Goal: Task Accomplishment & Management: Use online tool/utility

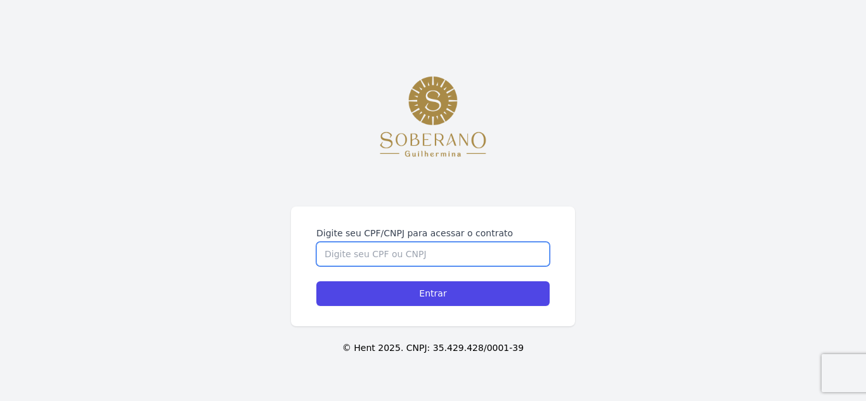
click at [429, 246] on input "Digite seu CPF/CNPJ para acessar o contrato" at bounding box center [432, 254] width 233 height 24
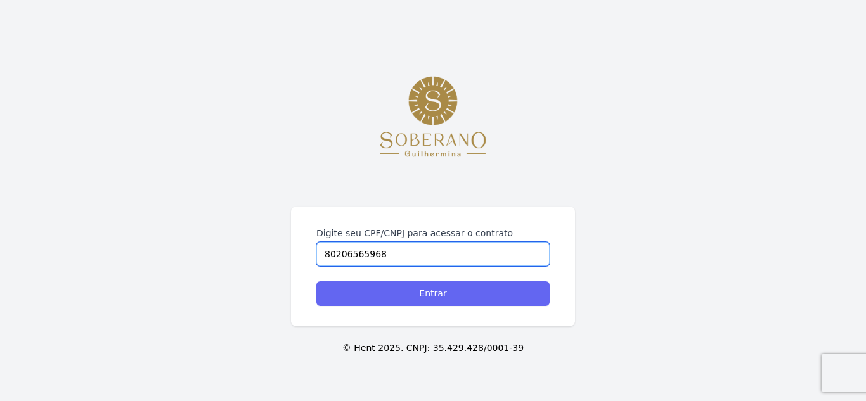
type input "80206565968"
click at [403, 291] on input "Entrar" at bounding box center [432, 293] width 233 height 25
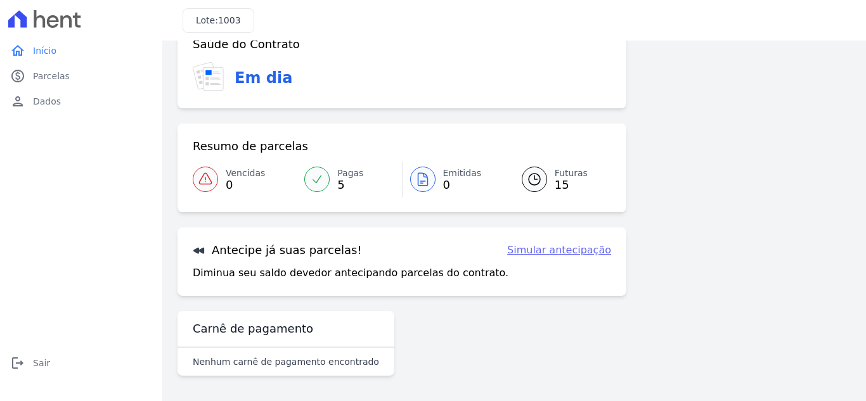
scroll to position [34, 0]
click at [570, 248] on link "Simular antecipação" at bounding box center [559, 250] width 104 height 15
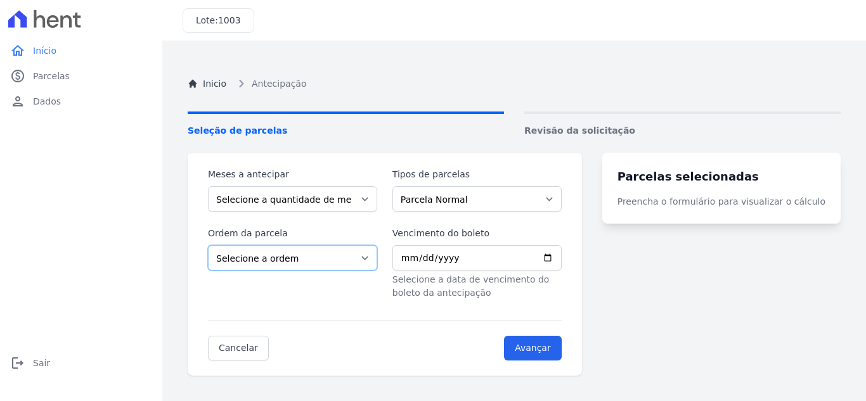
click at [373, 255] on select "Selecione a ordem Últimas parcelas Primeiras parcelas" at bounding box center [292, 257] width 169 height 25
select select "ending"
click at [208, 245] on select "Selecione a ordem Últimas parcelas Primeiras parcelas" at bounding box center [292, 257] width 169 height 25
click at [550, 351] on input "Avançar" at bounding box center [533, 348] width 58 height 25
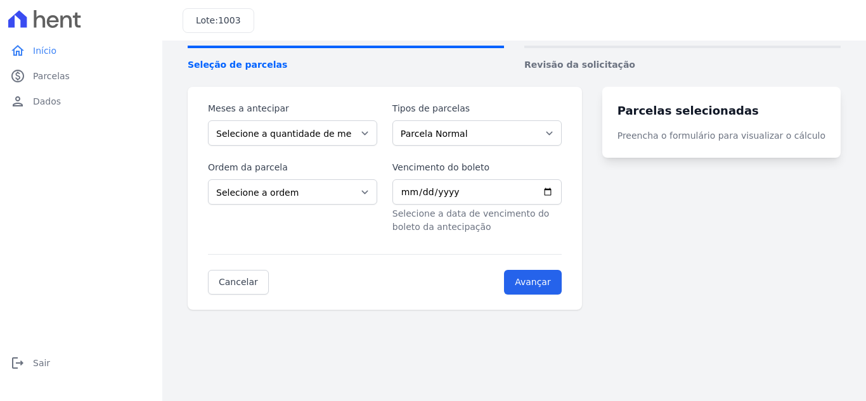
scroll to position [132, 0]
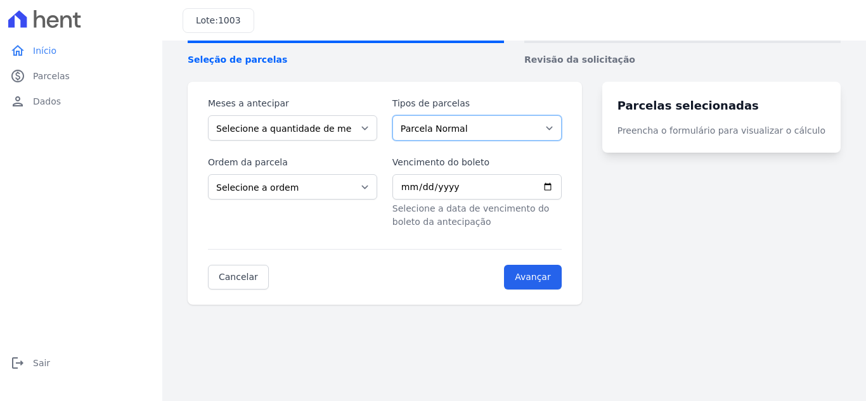
click at [562, 124] on select "Parcela Normal Chaves" at bounding box center [476, 127] width 169 height 25
select select "keys"
click at [400, 115] on select "Parcela Normal Chaves" at bounding box center [476, 127] width 169 height 25
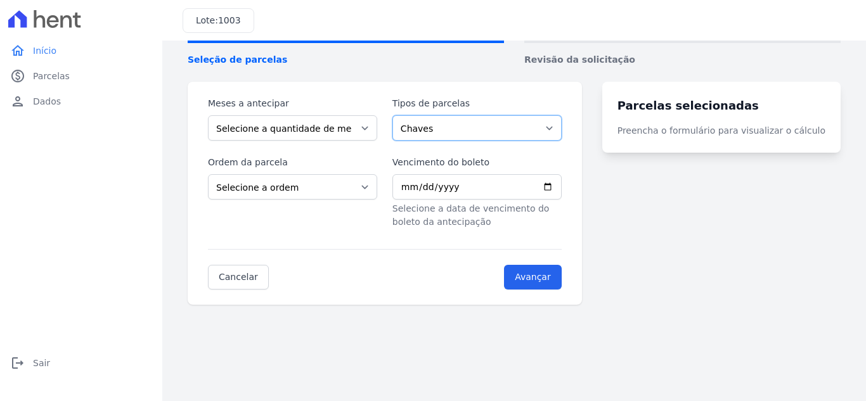
scroll to position [71, 0]
click at [373, 187] on select "Selecione a ordem Últimas parcelas Primeiras parcelas" at bounding box center [292, 186] width 169 height 25
select select "ending"
click at [208, 174] on select "Selecione a ordem Últimas parcelas Primeiras parcelas" at bounding box center [292, 186] width 169 height 25
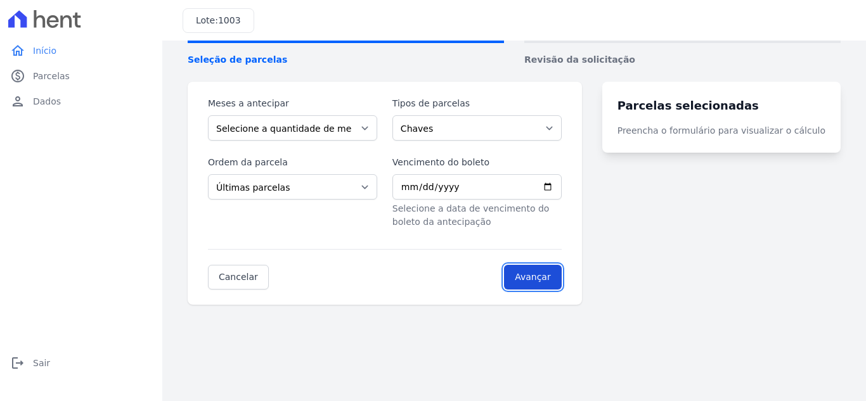
click at [545, 279] on input "Avançar" at bounding box center [533, 277] width 58 height 25
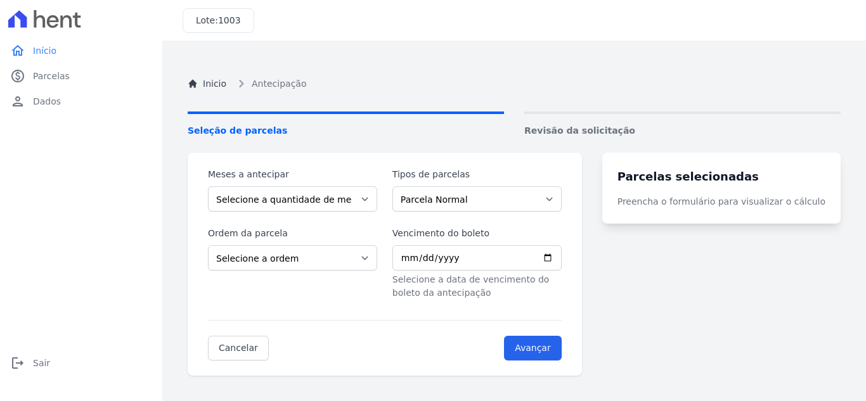
click at [726, 307] on turbo-frame "Parcelas selecionadas Preencha o formulário para visualizar o cálculo" at bounding box center [721, 264] width 238 height 223
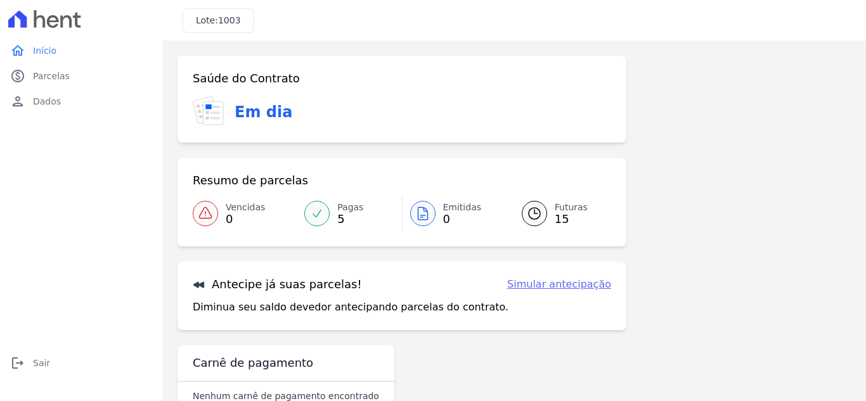
scroll to position [34, 0]
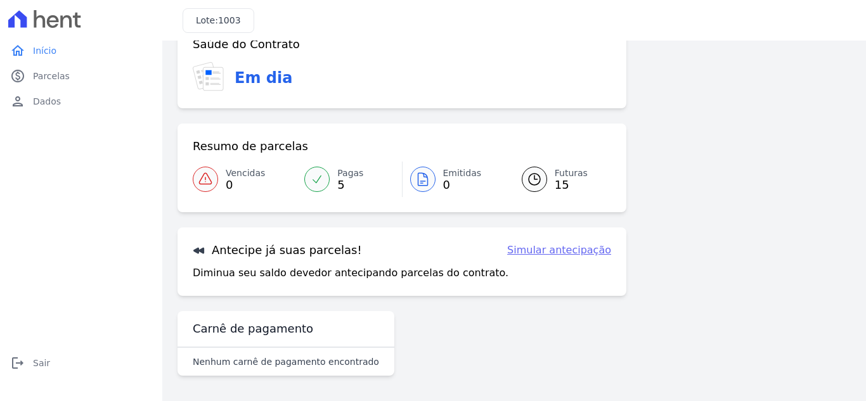
click at [533, 170] on div at bounding box center [534, 179] width 25 height 25
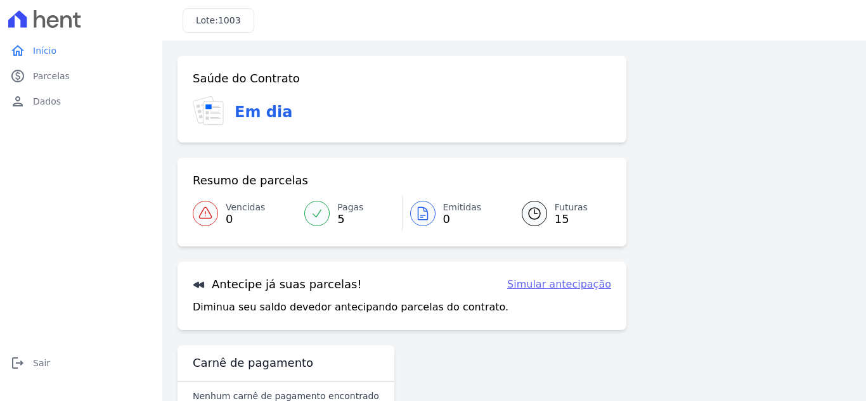
scroll to position [34, 0]
